Goal: Transaction & Acquisition: Purchase product/service

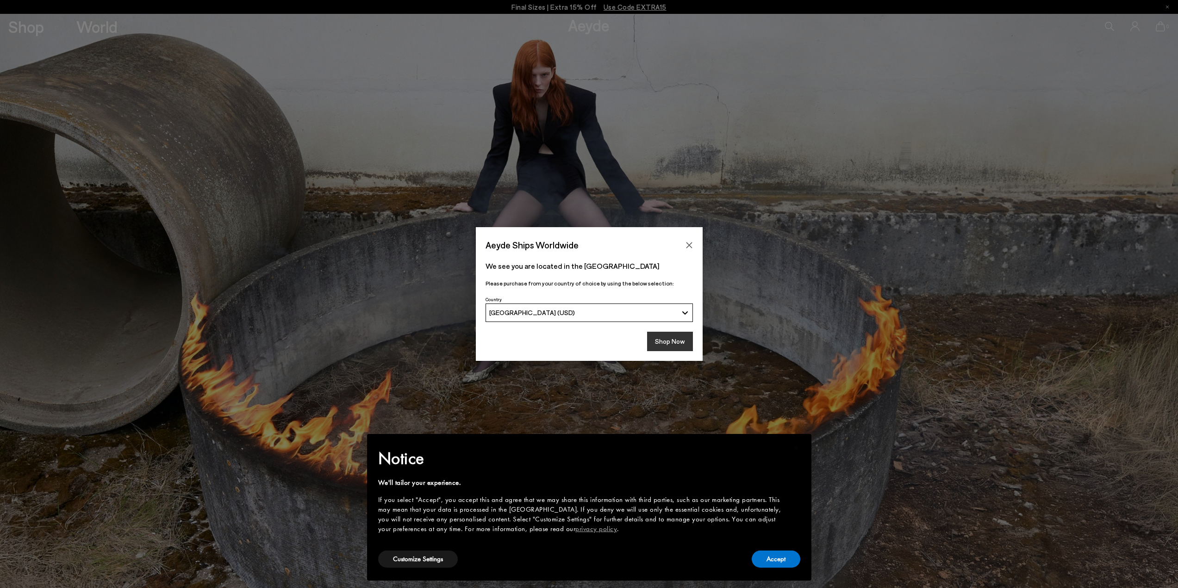
click at [685, 345] on button "Shop Now" at bounding box center [670, 341] width 46 height 19
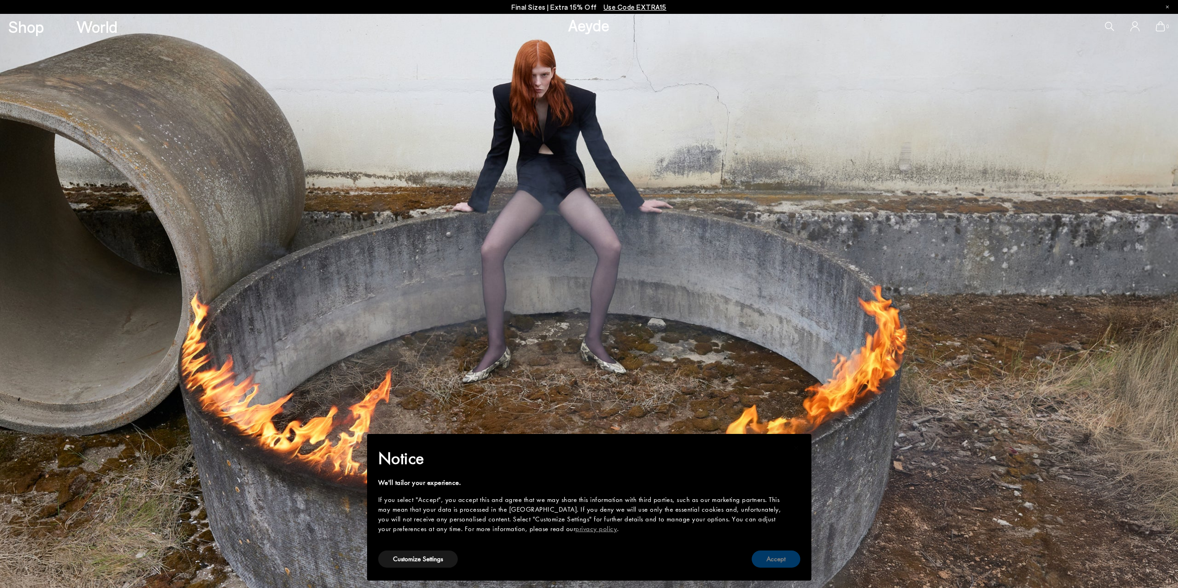
click at [774, 554] on button "Accept" at bounding box center [775, 559] width 49 height 17
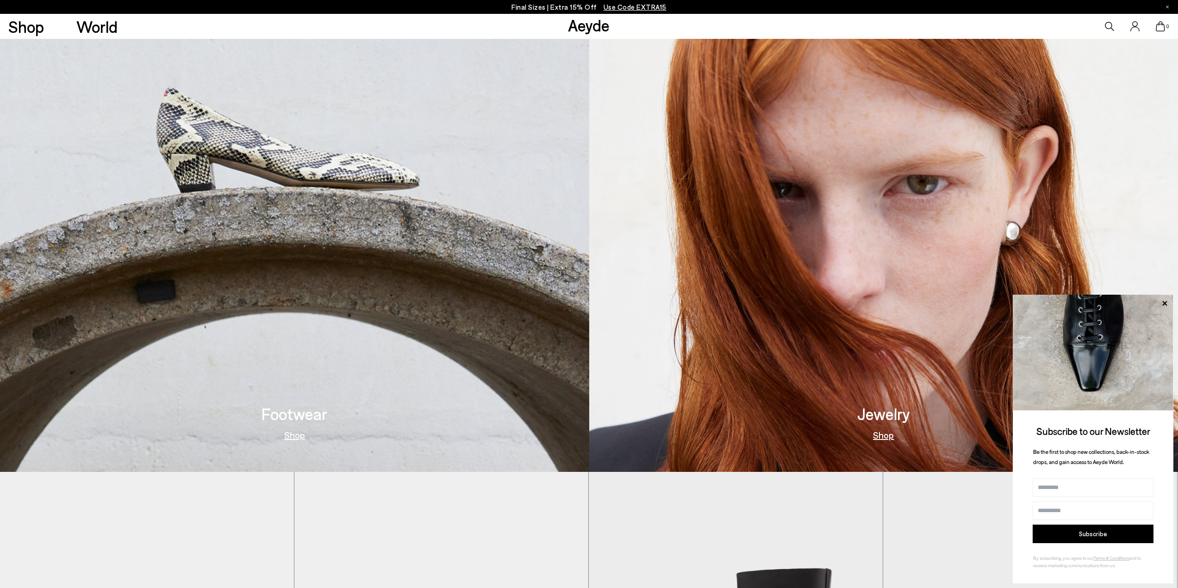
scroll to position [694, 0]
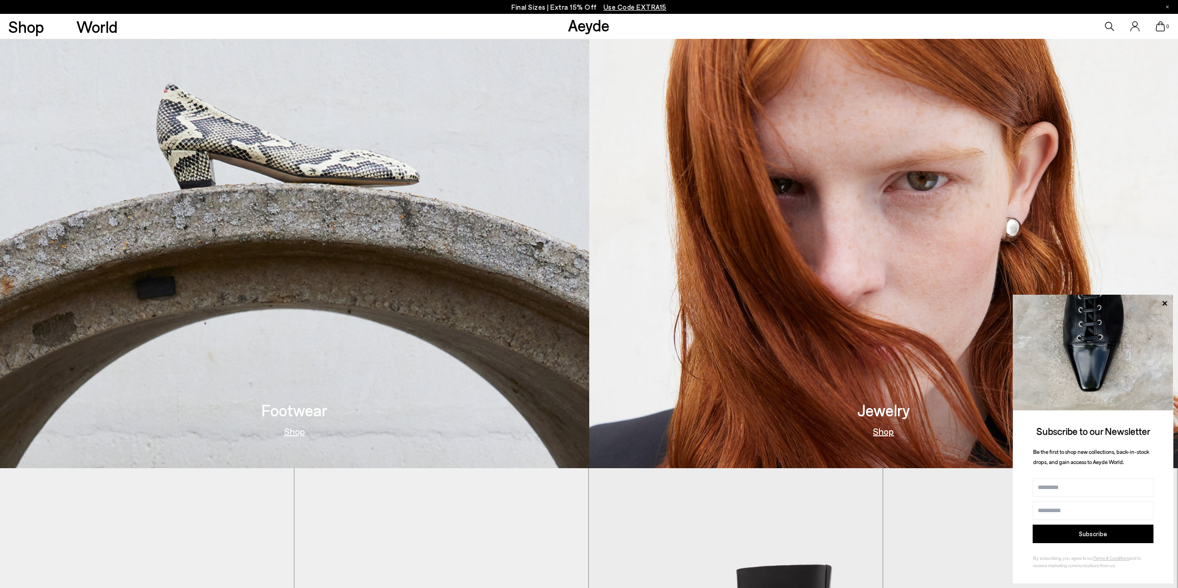
click at [319, 227] on img at bounding box center [294, 181] width 589 height 574
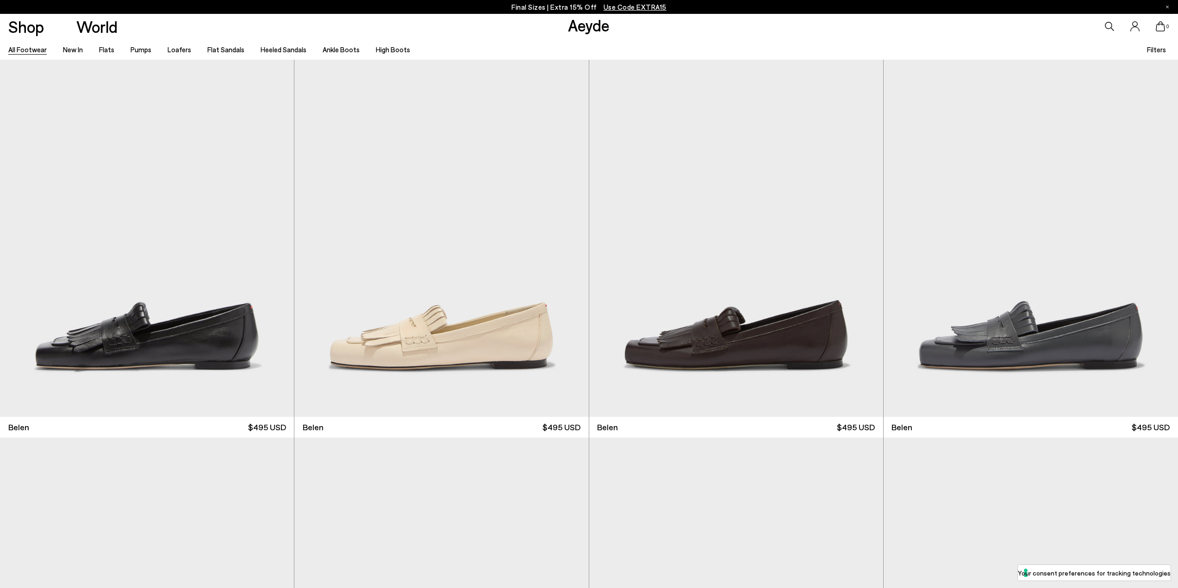
scroll to position [46, 0]
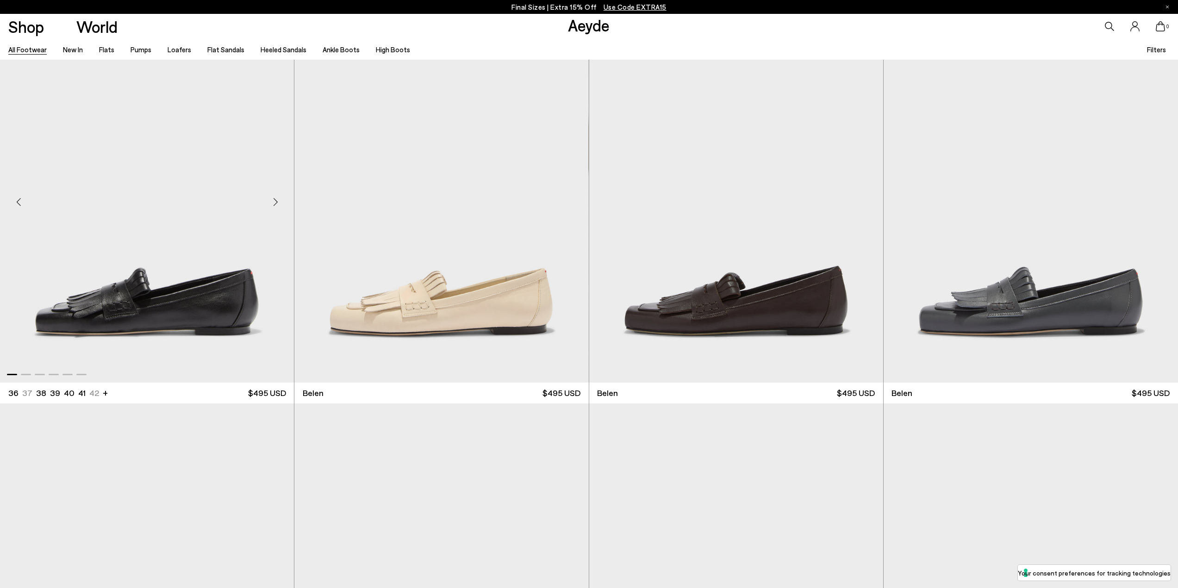
click at [280, 199] on div "Next slide" at bounding box center [275, 202] width 28 height 28
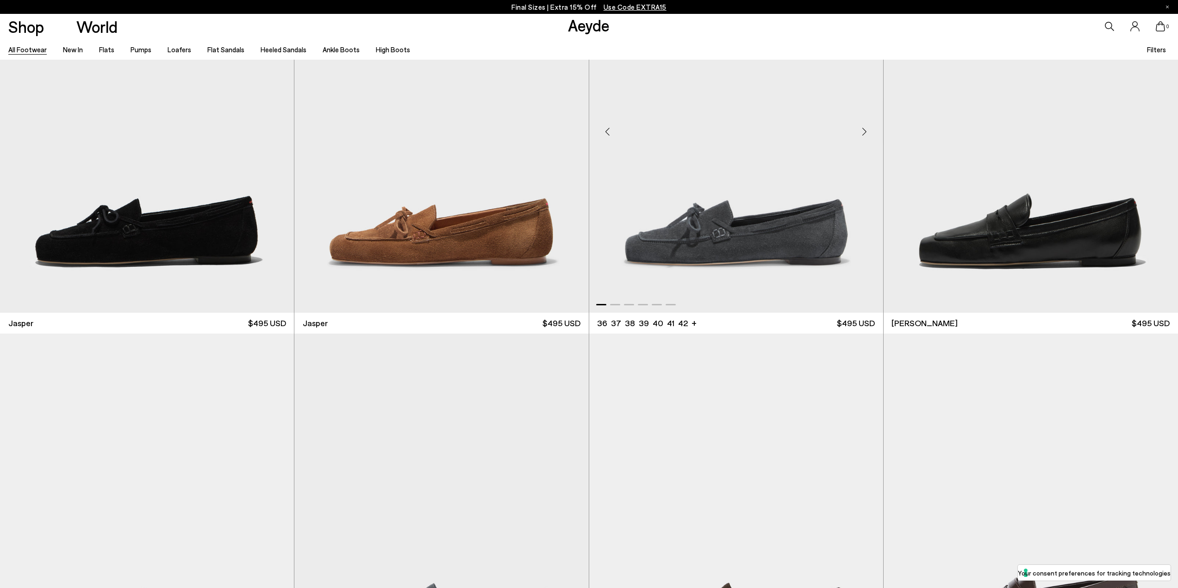
scroll to position [509, 0]
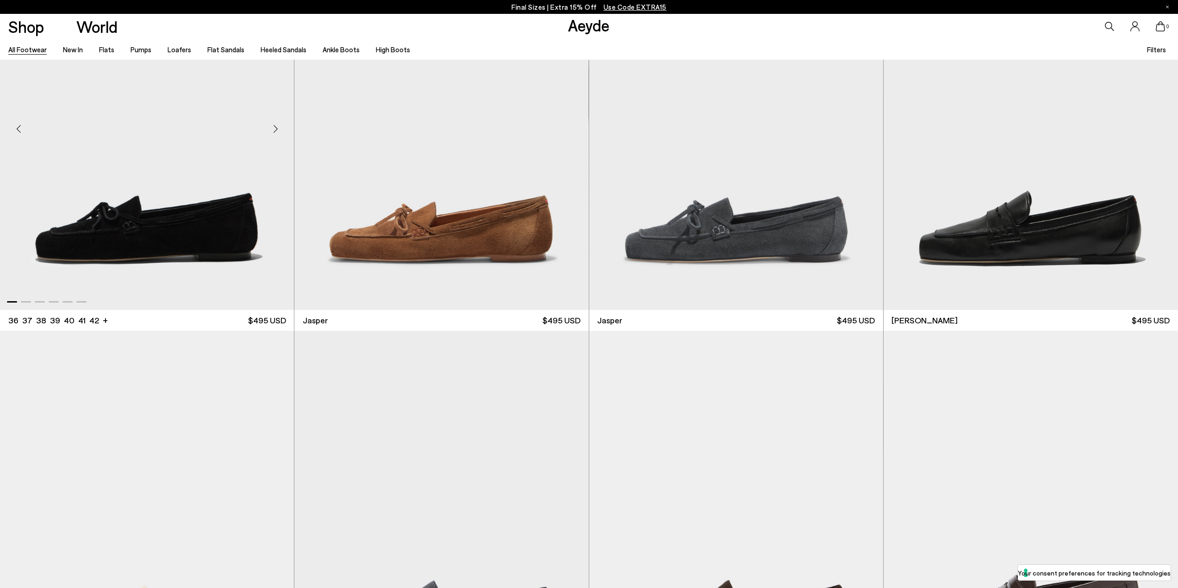
click at [279, 131] on div "Next slide" at bounding box center [275, 129] width 28 height 28
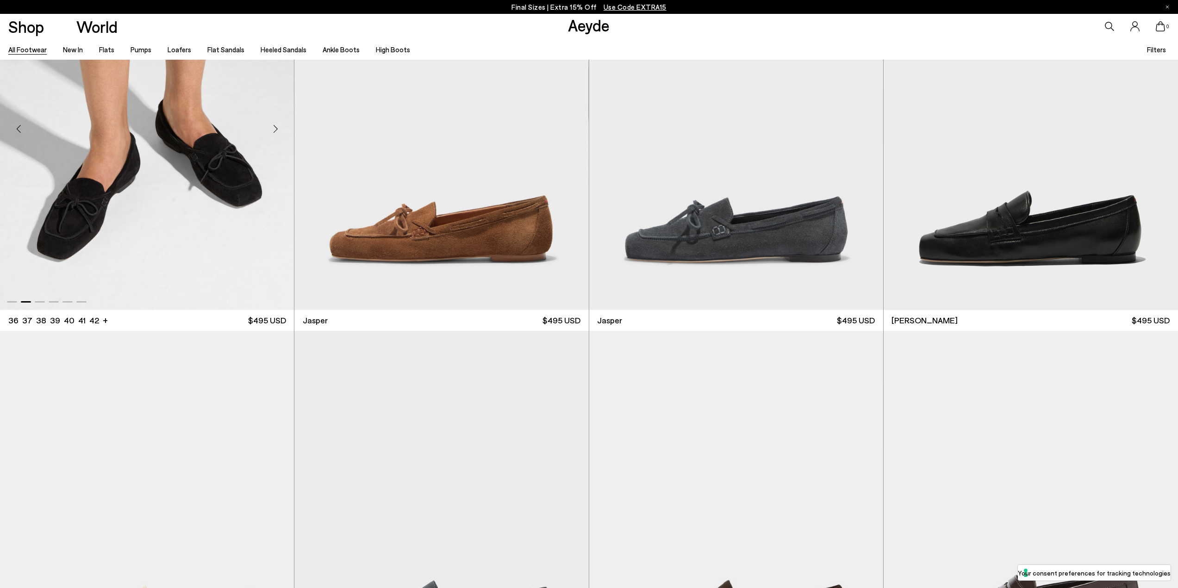
scroll to position [787, 0]
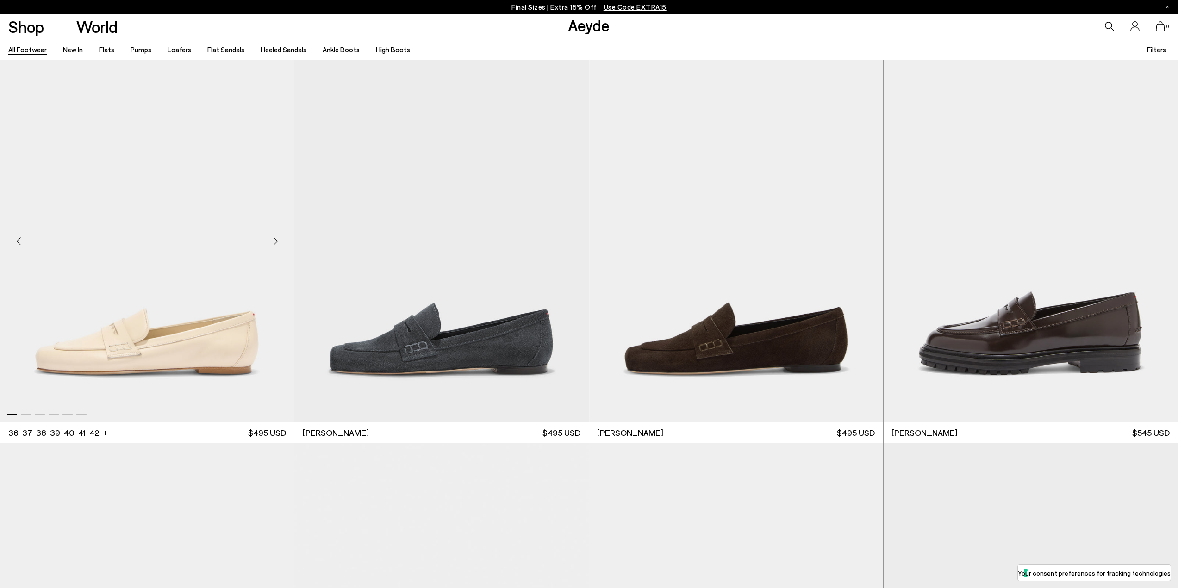
click at [279, 226] on img "1 / 6" at bounding box center [147, 237] width 294 height 369
click at [275, 239] on div "Next slide" at bounding box center [275, 242] width 28 height 28
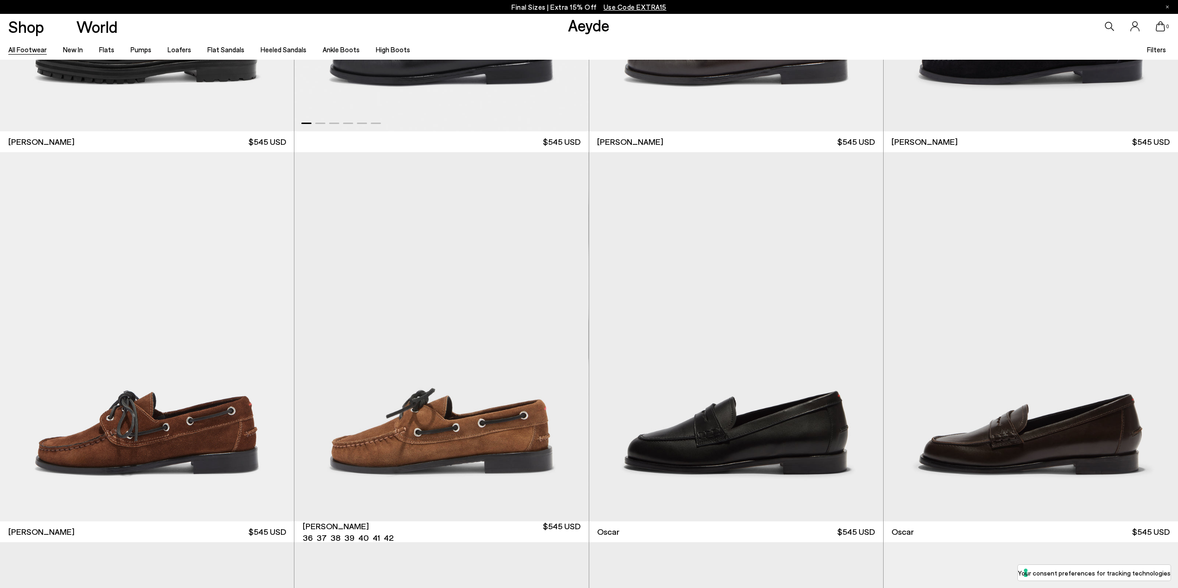
scroll to position [1481, 0]
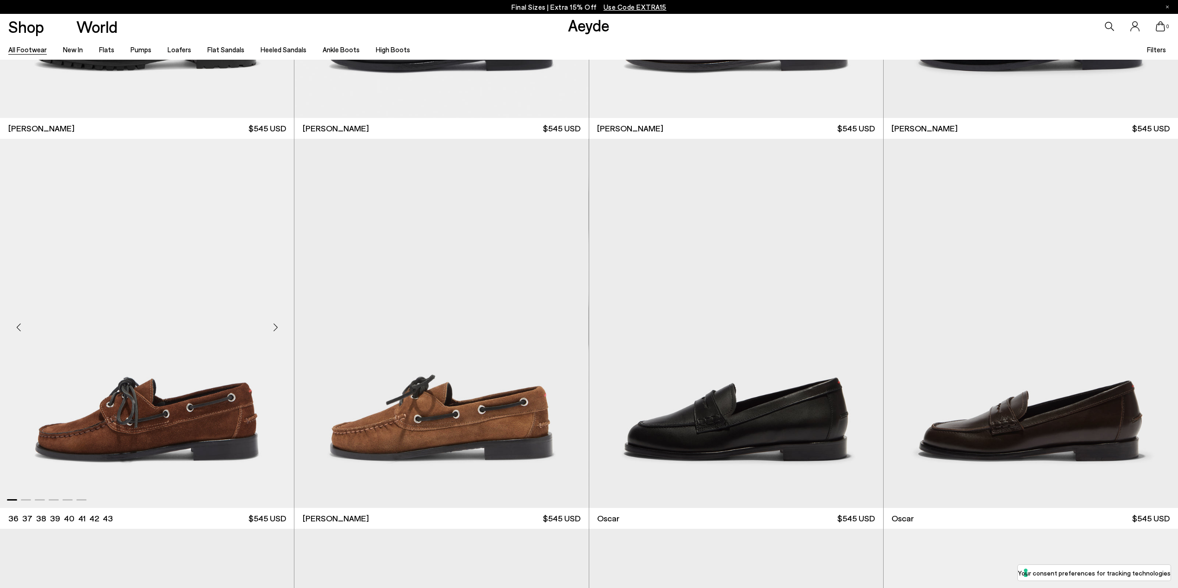
click at [275, 327] on div "Next slide" at bounding box center [275, 327] width 28 height 28
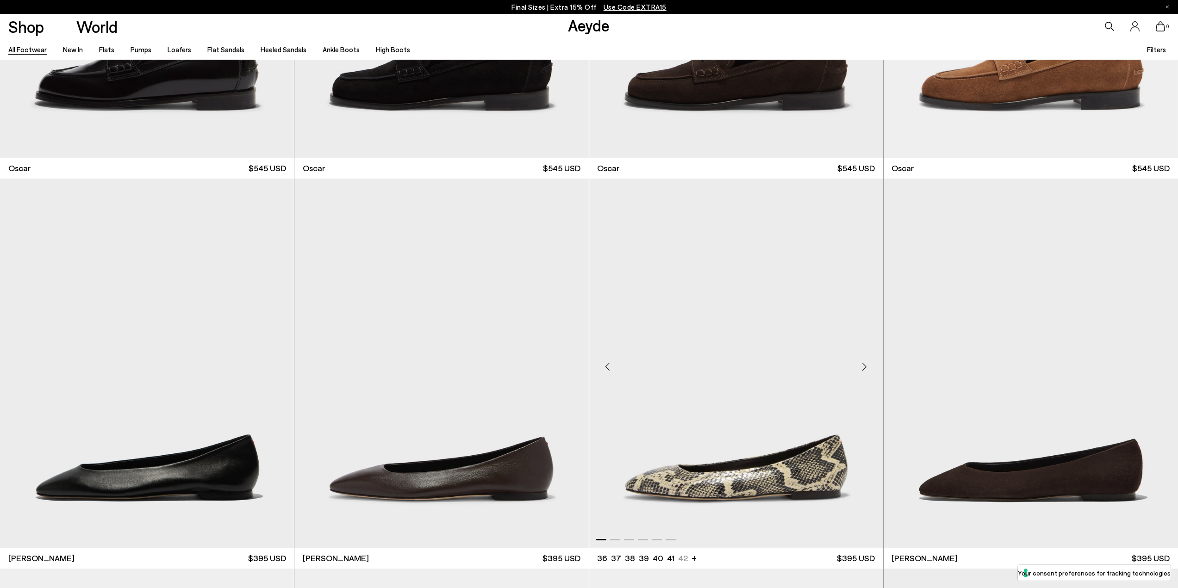
scroll to position [2498, 0]
